Goal: Information Seeking & Learning: Learn about a topic

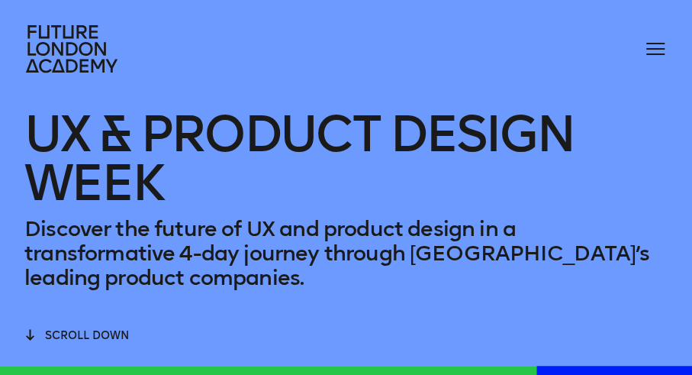
click at [668, 342] on div "UX & Product Design Week Discover the future of UX and product design in a tran…" at bounding box center [346, 356] width 692 height 712
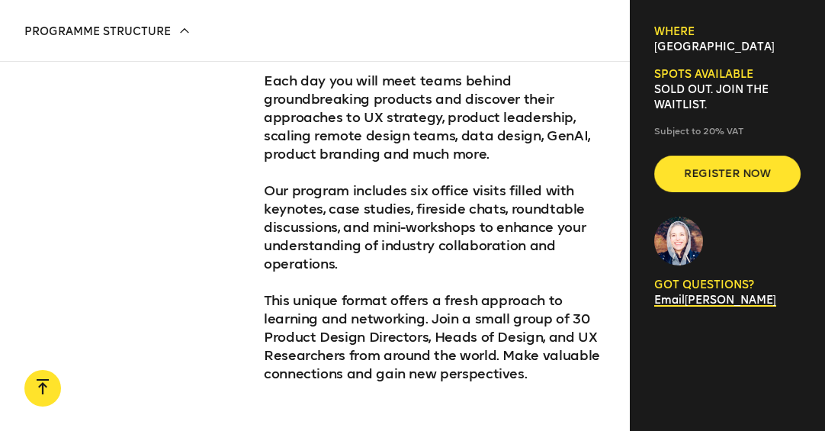
scroll to position [839, 0]
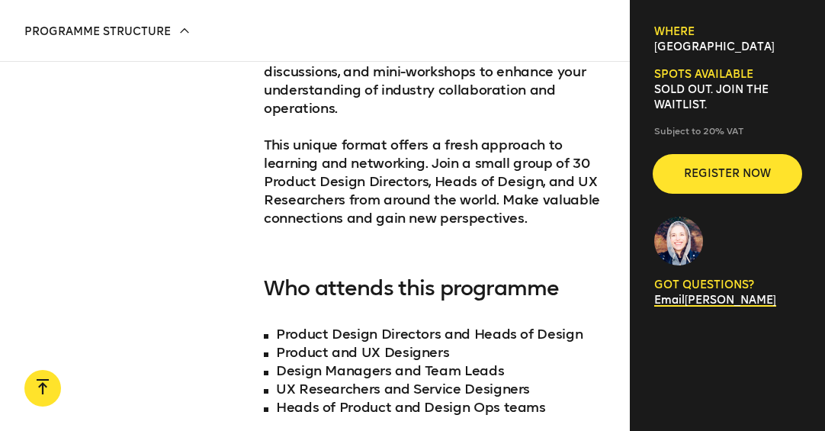
click at [691, 173] on span "Register now" at bounding box center [728, 173] width 98 height 15
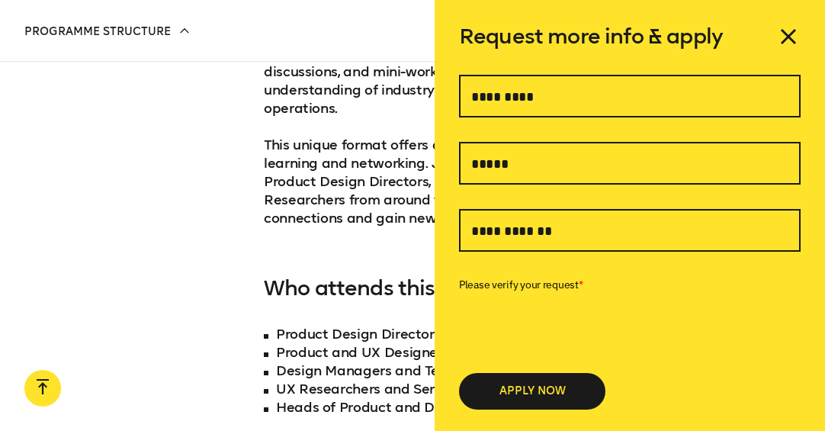
click at [782, 39] on icon at bounding box center [789, 37] width 14 height 14
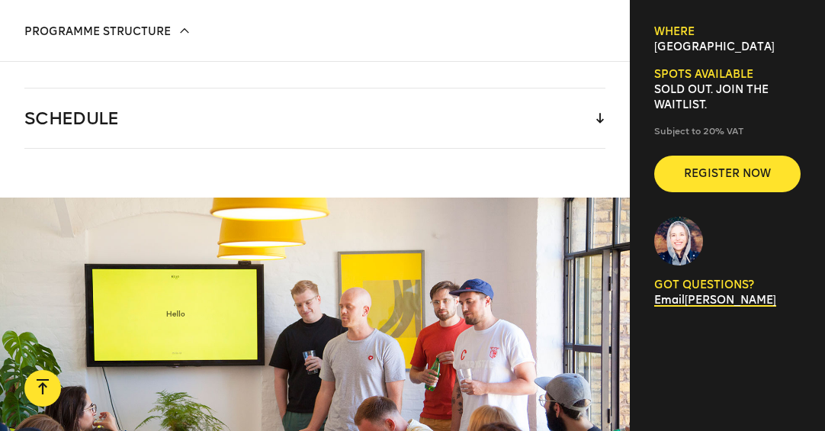
scroll to position [2593, 0]
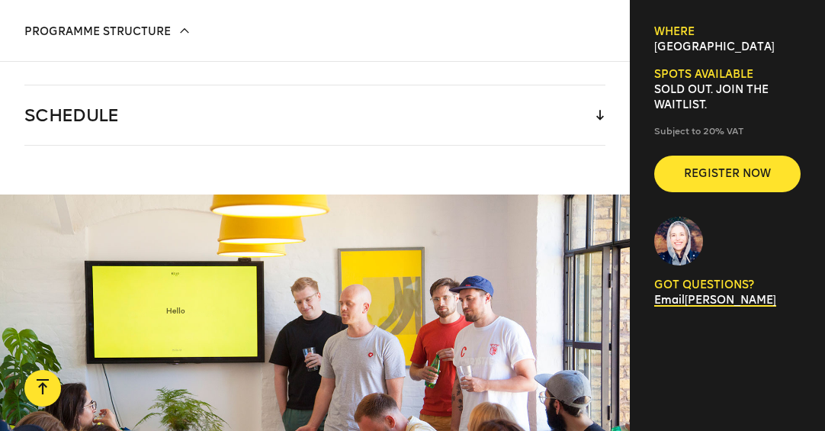
click at [311, 51] on div "Programme structure Speakers Cost & Accommodation Reviews Programme structure P…" at bounding box center [315, 31] width 630 height 62
click at [314, 85] on div "SCHEDULE" at bounding box center [314, 114] width 581 height 59
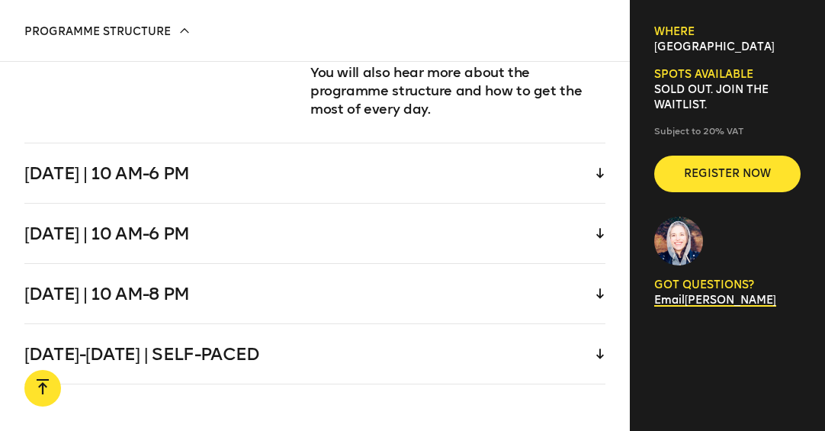
click at [290, 143] on div "[DATE] | 10 am-6 pm" at bounding box center [314, 172] width 581 height 59
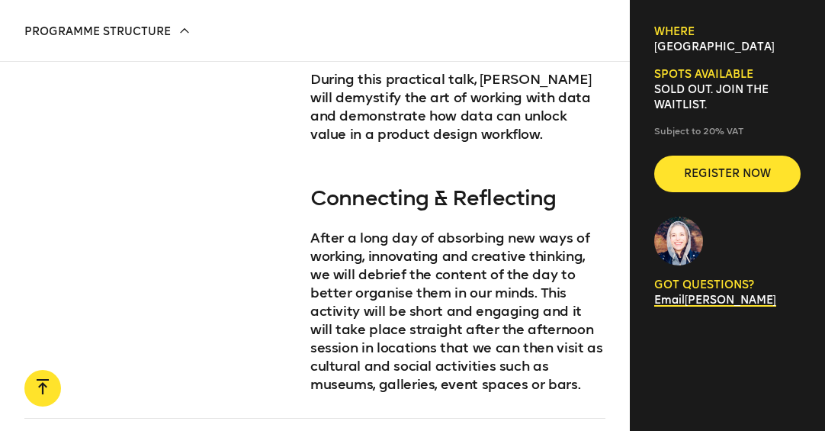
scroll to position [4545, 0]
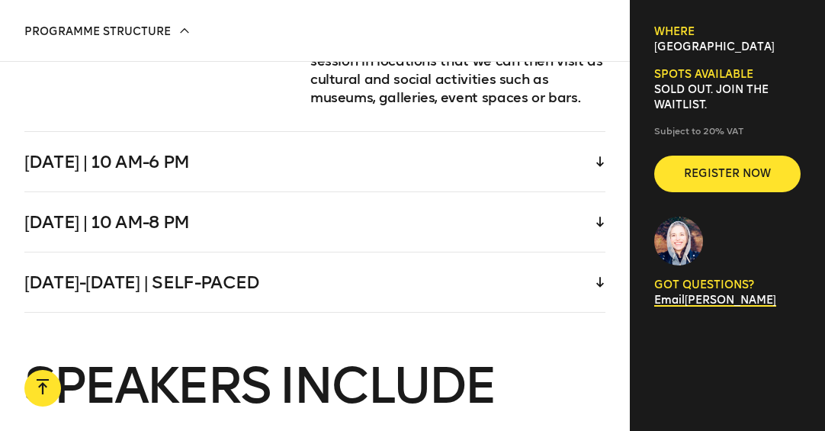
click at [362, 252] on div "[DATE]-[DATE] | Self-paced" at bounding box center [314, 281] width 581 height 59
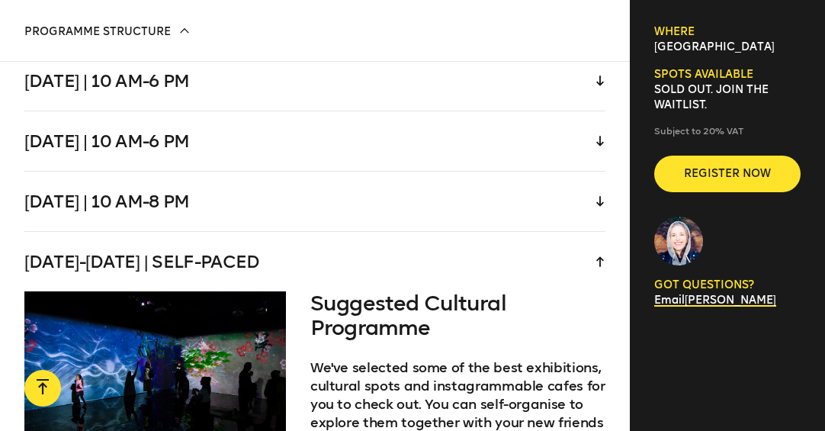
scroll to position [3047, 0]
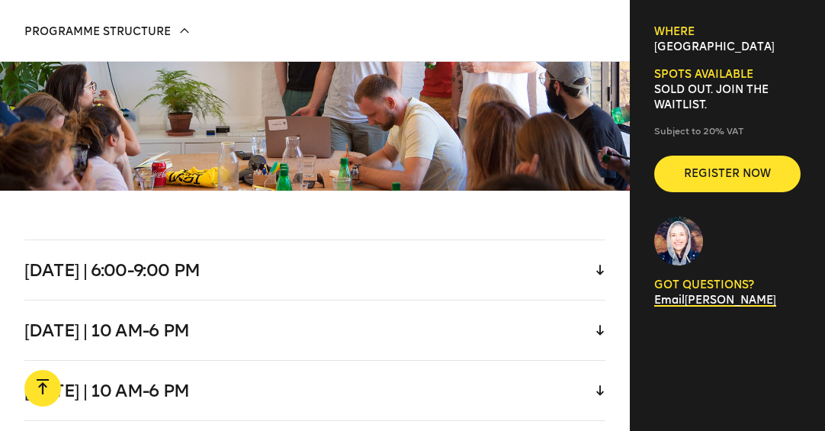
click at [305, 312] on div "[DATE] | 10 am-6 pm" at bounding box center [314, 330] width 581 height 59
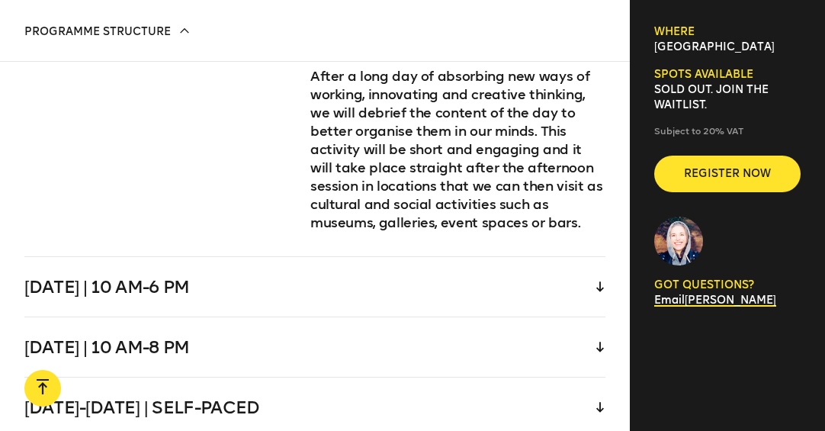
click at [294, 257] on div "[DATE] | 10 am-6 pm" at bounding box center [314, 286] width 581 height 59
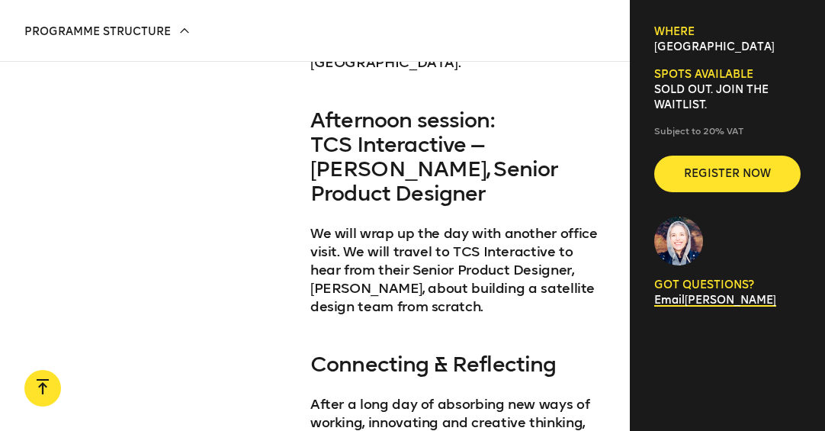
scroll to position [4070, 0]
